Goal: Check status: Check status

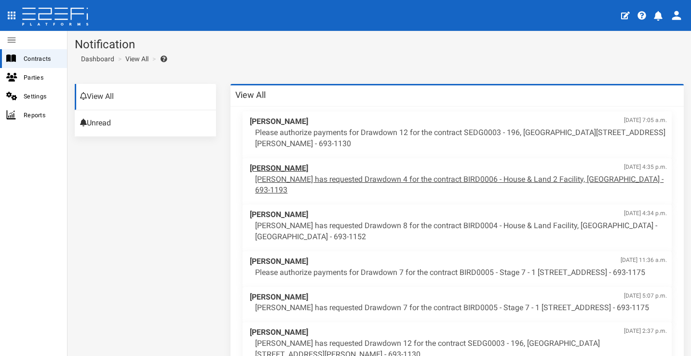
click at [349, 174] on p "Aaron Faull has requested Drawdown 4 for the contract BIRD0006 - House & Land 2…" at bounding box center [461, 185] width 412 height 22
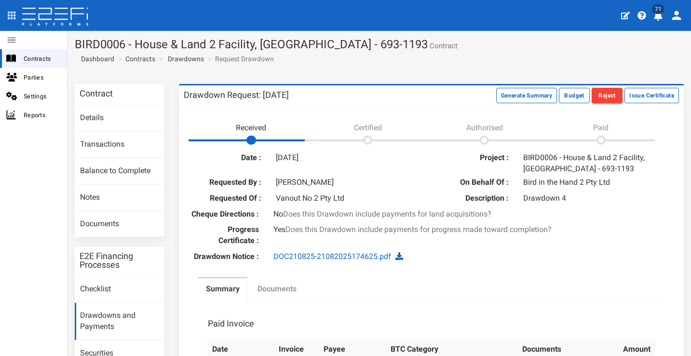
click at [277, 301] on link "Documents" at bounding box center [277, 290] width 54 height 24
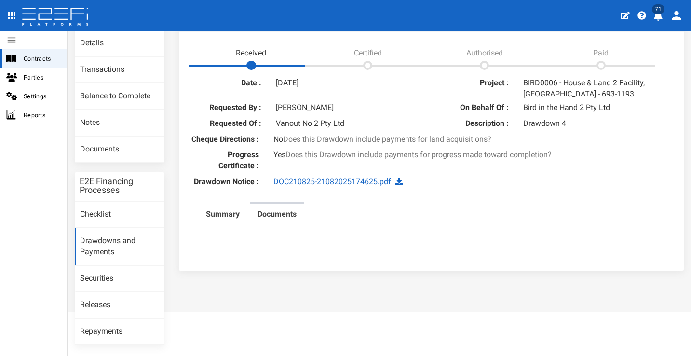
scroll to position [101, 0]
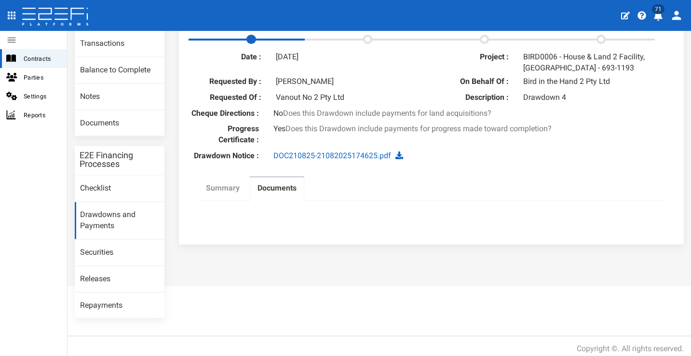
click at [213, 194] on label "Summary" at bounding box center [223, 188] width 34 height 11
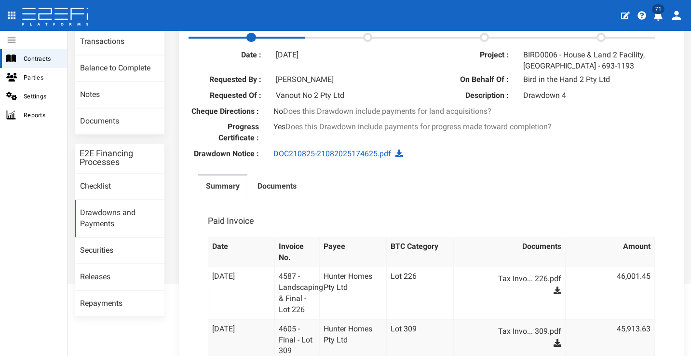
scroll to position [0, 0]
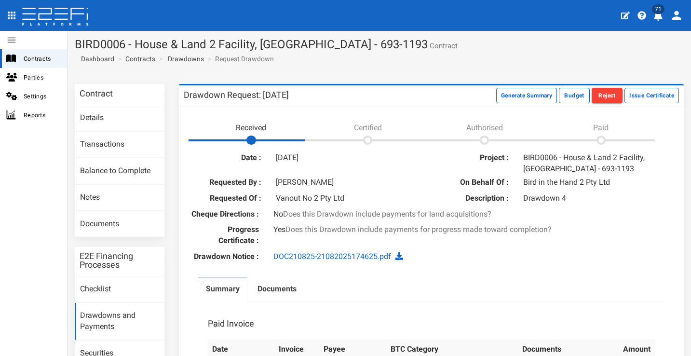
click at [661, 18] on icon "profile" at bounding box center [658, 16] width 9 height 10
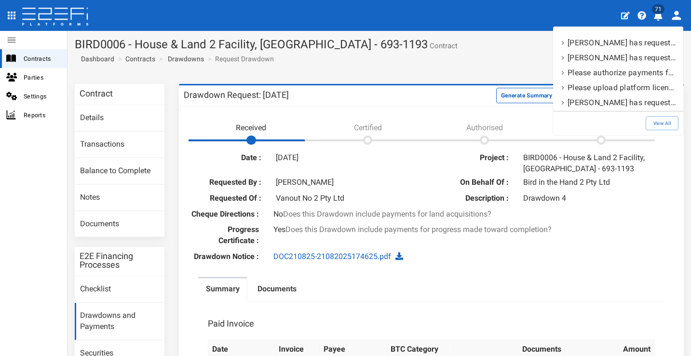
click at [616, 219] on div at bounding box center [345, 178] width 691 height 356
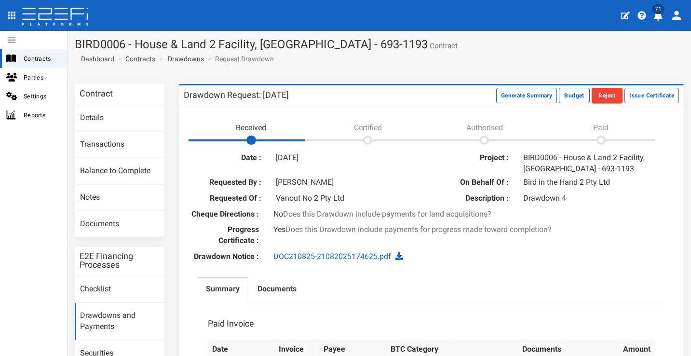
click at [659, 16] on icon "profile" at bounding box center [658, 16] width 9 height 10
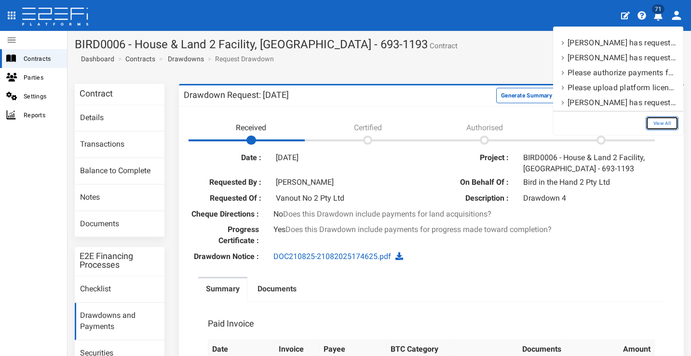
click at [670, 119] on link "View All" at bounding box center [661, 123] width 33 height 14
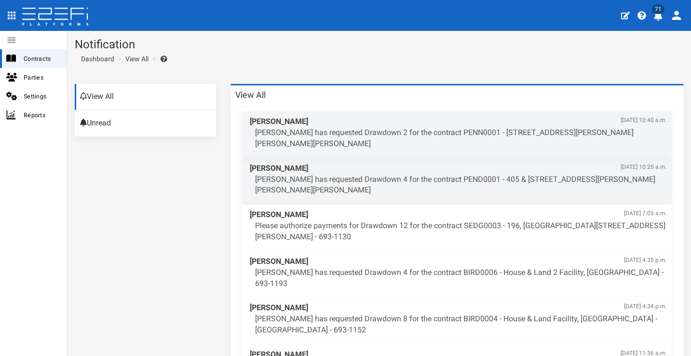
click at [656, 16] on icon "profile" at bounding box center [658, 16] width 9 height 10
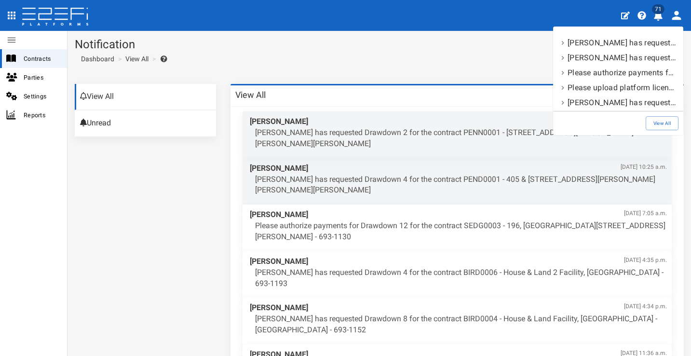
click at [476, 49] on div at bounding box center [345, 178] width 691 height 356
